Goal: Task Accomplishment & Management: Use online tool/utility

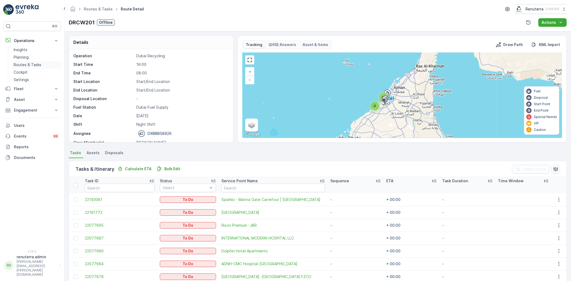
click at [19, 61] on link "Routes & Tasks" at bounding box center [36, 64] width 49 height 7
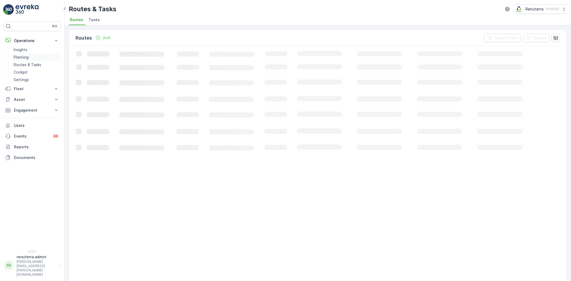
click at [22, 54] on link "Planning" at bounding box center [36, 56] width 49 height 7
click at [131, 22] on span "Service Points" at bounding box center [136, 19] width 27 height 5
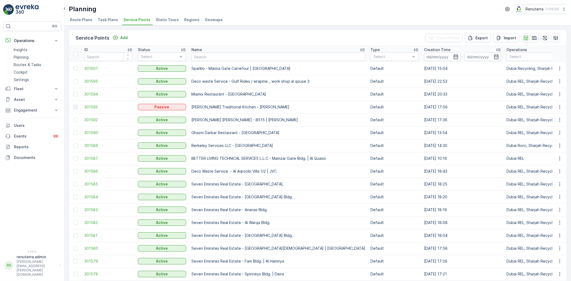
click at [218, 56] on input "text" at bounding box center [278, 56] width 174 height 9
type input "[MEDICAL_DATA] m"
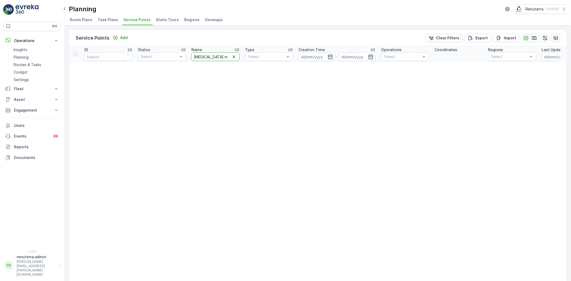
click at [216, 56] on input "[MEDICAL_DATA] m" at bounding box center [215, 56] width 48 height 9
type input "[MEDICAL_DATA]"
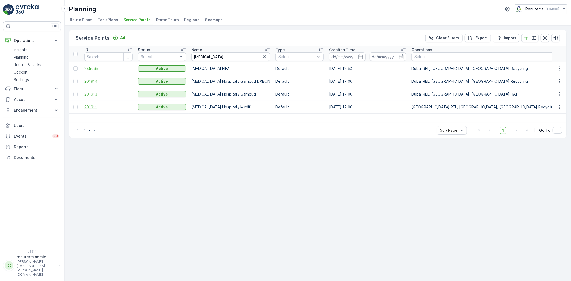
click at [89, 106] on span "201911" at bounding box center [108, 106] width 48 height 5
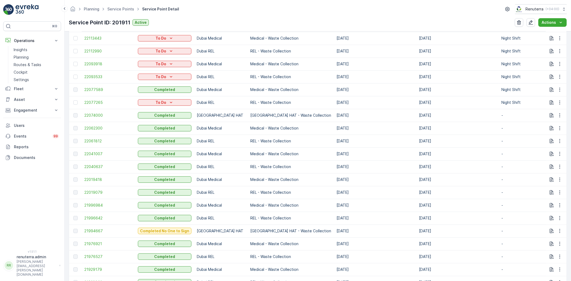
scroll to position [279, 0]
click at [102, 255] on span "21976527" at bounding box center [108, 256] width 48 height 5
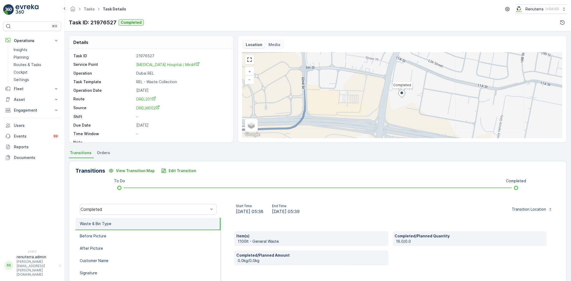
drag, startPoint x: 416, startPoint y: 93, endPoint x: 438, endPoint y: 22, distance: 73.9
click at [466, 14] on div "Tasks Task Details Renuterra ( +04:00 ) Task ID: 21976527 Completed" at bounding box center [317, 15] width 506 height 31
click at [27, 58] on p "Planning" at bounding box center [21, 57] width 15 height 5
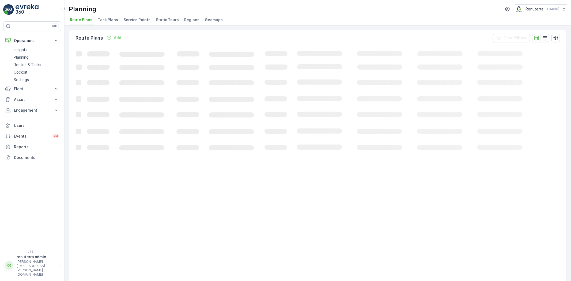
click at [135, 22] on span "Service Points" at bounding box center [136, 19] width 27 height 5
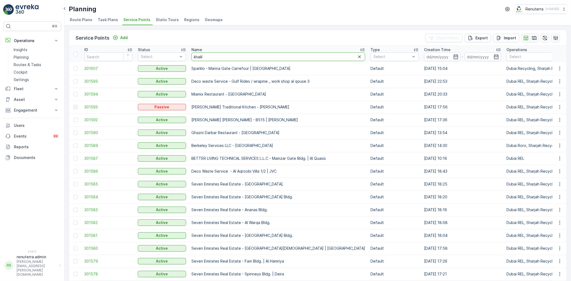
type input "khalil"
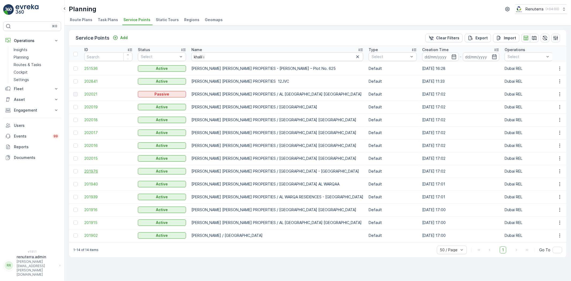
click at [96, 171] on span "201976" at bounding box center [108, 171] width 48 height 5
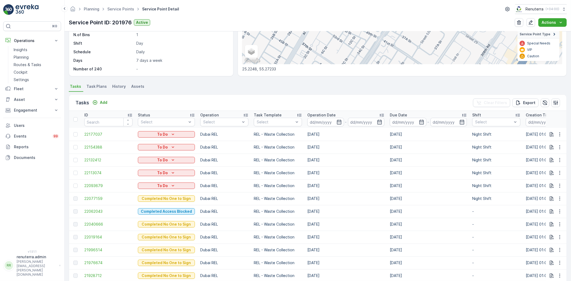
scroll to position [59, 0]
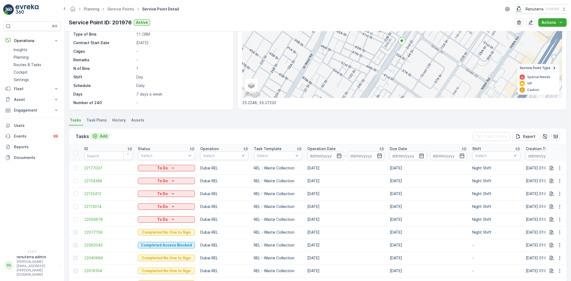
click at [102, 134] on p "Add" at bounding box center [103, 135] width 7 height 5
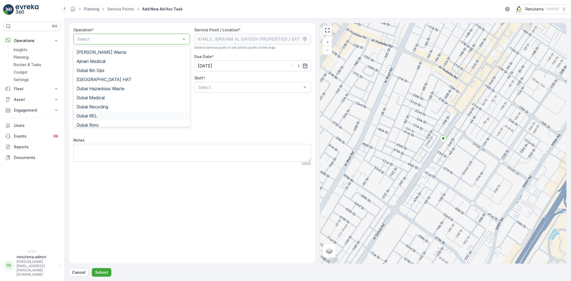
click at [97, 113] on span "Dubai REL" at bounding box center [87, 115] width 21 height 5
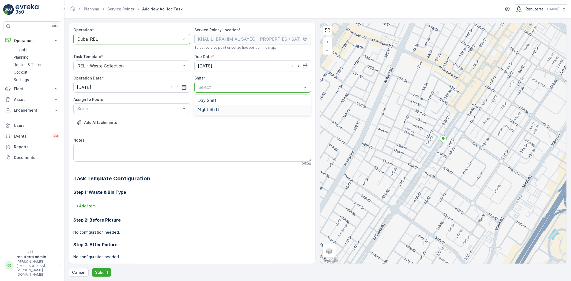
click at [217, 106] on div "Night Shift" at bounding box center [252, 109] width 117 height 9
type input "2"
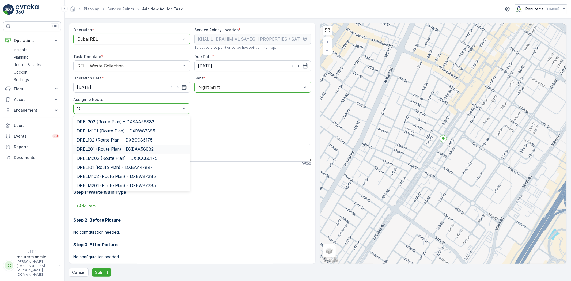
type input "102"
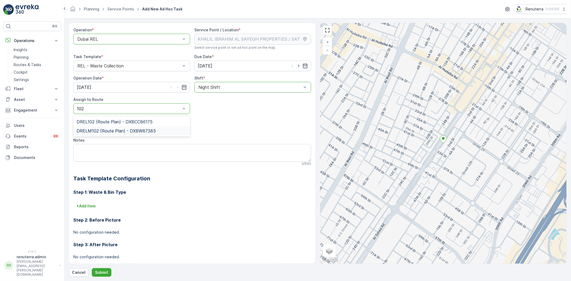
click at [100, 129] on span "DRELM102 (Route Plan) - DXBW87385" at bounding box center [116, 130] width 79 height 5
click at [97, 270] on p "Submit" at bounding box center [101, 272] width 13 height 5
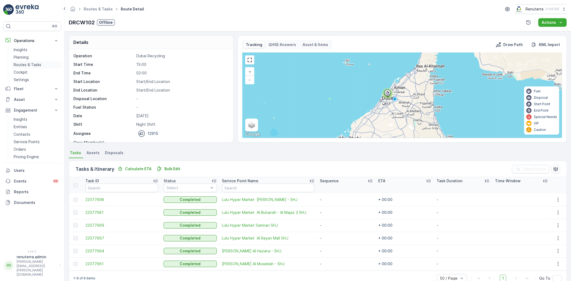
click at [29, 65] on p "Routes & Tasks" at bounding box center [28, 64] width 28 height 5
